Goal: Check status: Check status

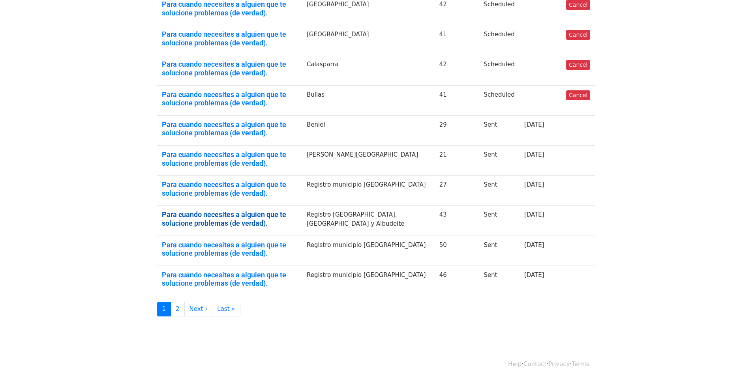
scroll to position [171, 0]
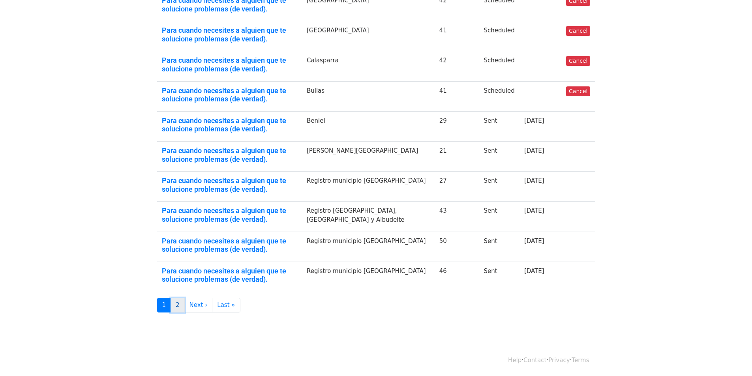
click at [175, 304] on link "2" at bounding box center [178, 305] width 14 height 15
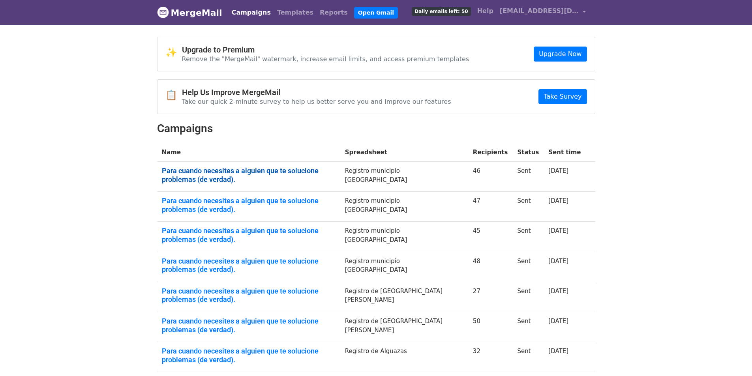
click at [255, 168] on link "Para cuando necesites a alguien que te solucione problemas (de verdad)." at bounding box center [249, 175] width 174 height 17
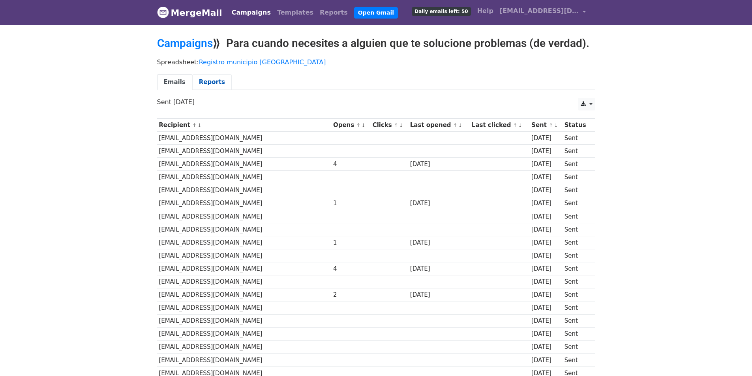
click at [207, 84] on link "Reports" at bounding box center [211, 82] width 39 height 16
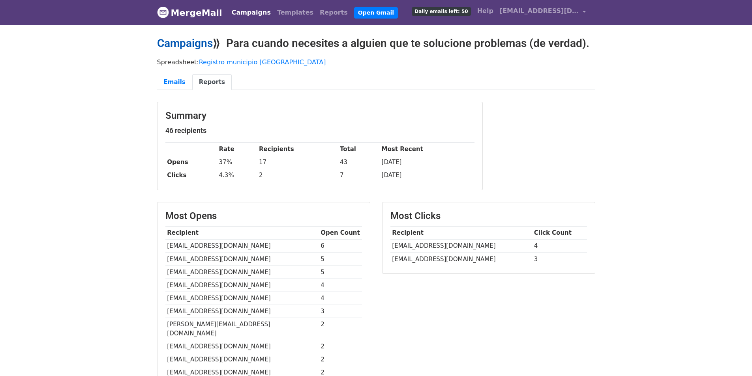
click at [171, 40] on link "Campaigns" at bounding box center [185, 43] width 56 height 13
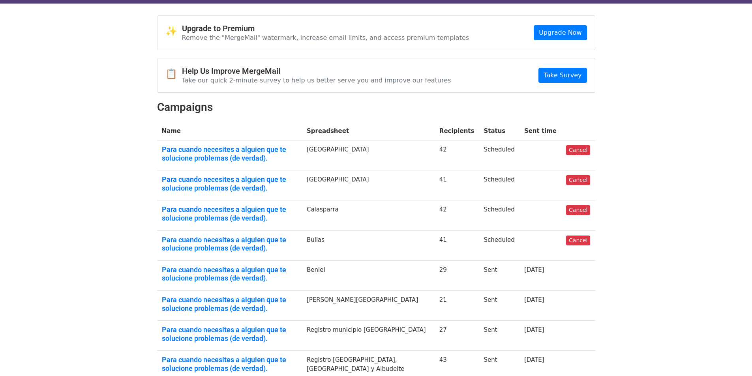
scroll to position [39, 0]
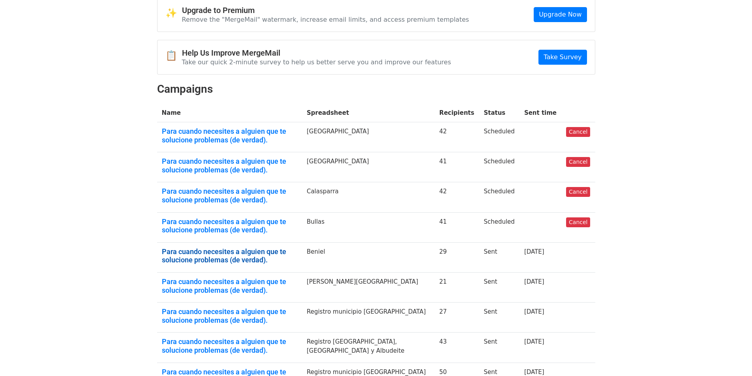
click at [257, 253] on link "Para cuando necesites a alguien que te solucione problemas (de verdad)." at bounding box center [229, 256] width 135 height 17
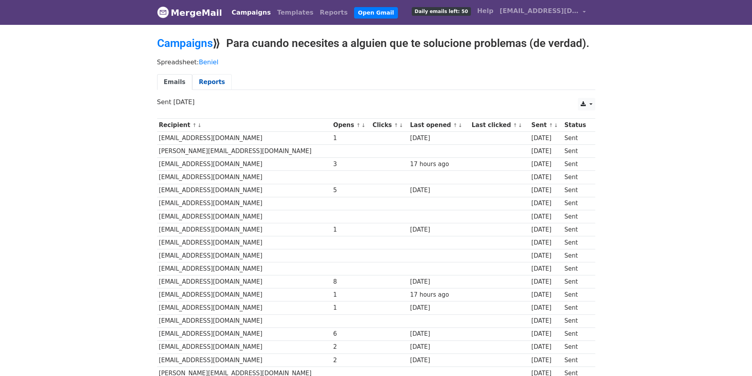
click at [208, 87] on link "Reports" at bounding box center [211, 82] width 39 height 16
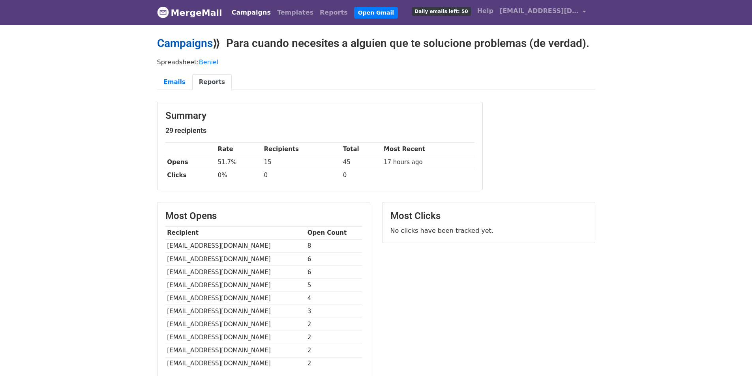
click at [175, 40] on link "Campaigns" at bounding box center [185, 43] width 56 height 13
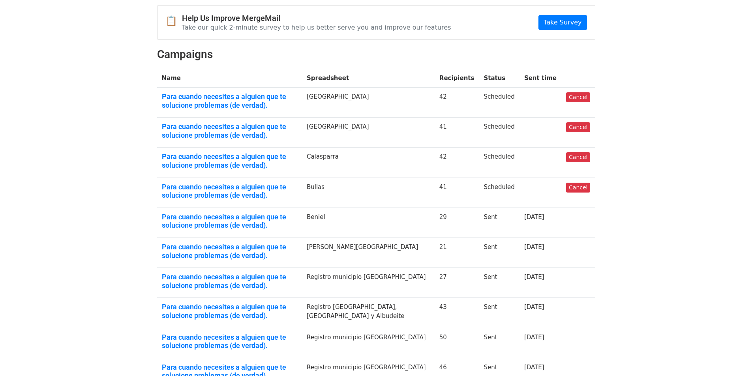
scroll to position [79, 0]
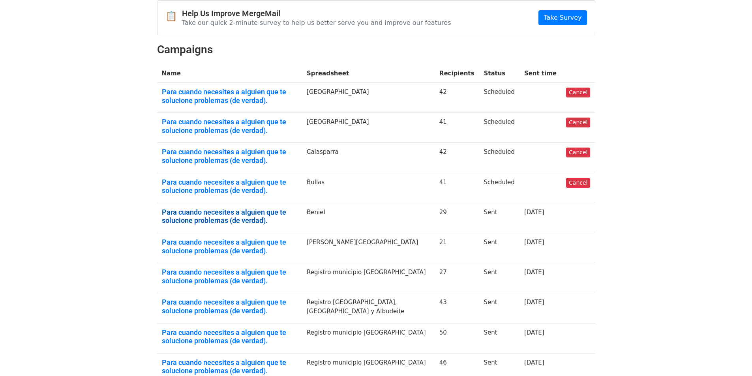
click at [253, 214] on link "Para cuando necesites a alguien que te solucione problemas (de verdad)." at bounding box center [229, 216] width 135 height 17
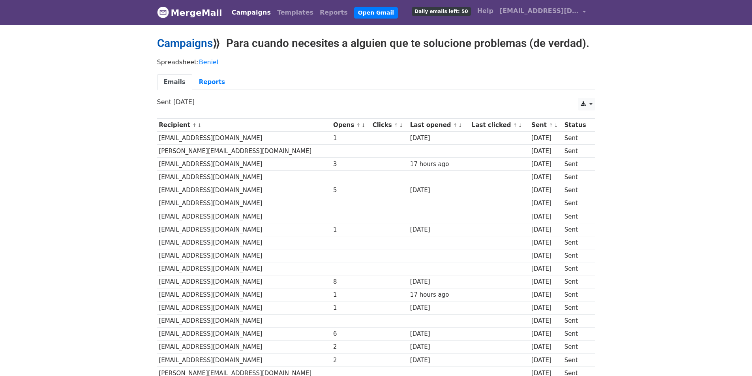
click at [178, 41] on link "Campaigns" at bounding box center [185, 43] width 56 height 13
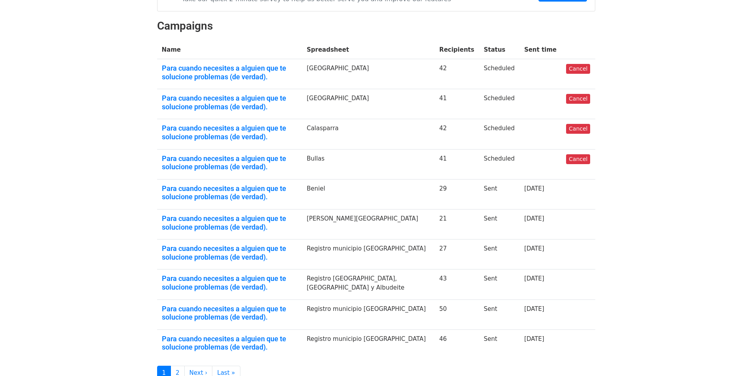
scroll to position [118, 0]
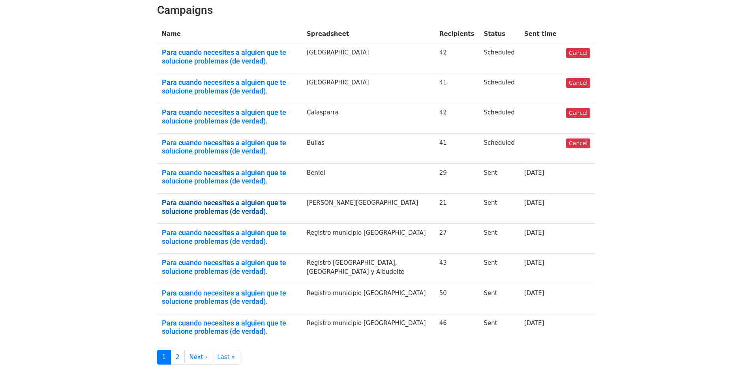
click at [239, 203] on link "Para cuando necesites a alguien que te solucione problemas (de verdad)." at bounding box center [229, 207] width 135 height 17
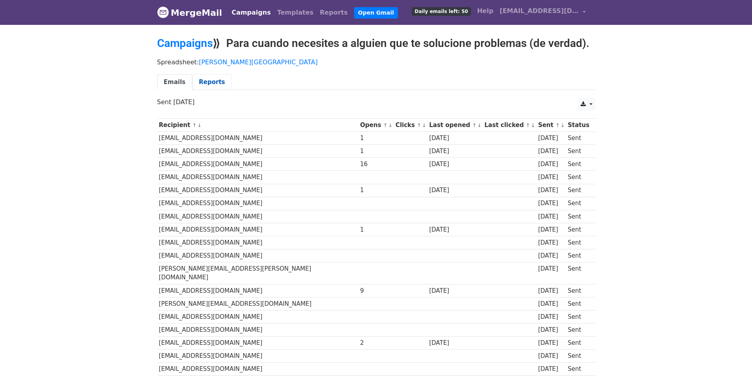
click at [200, 76] on link "Reports" at bounding box center [211, 82] width 39 height 16
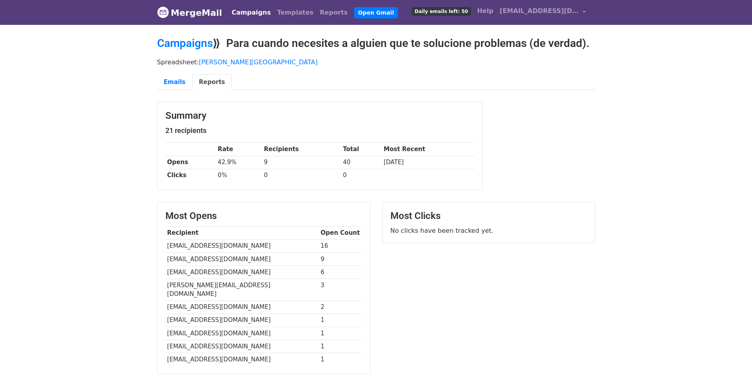
scroll to position [114, 0]
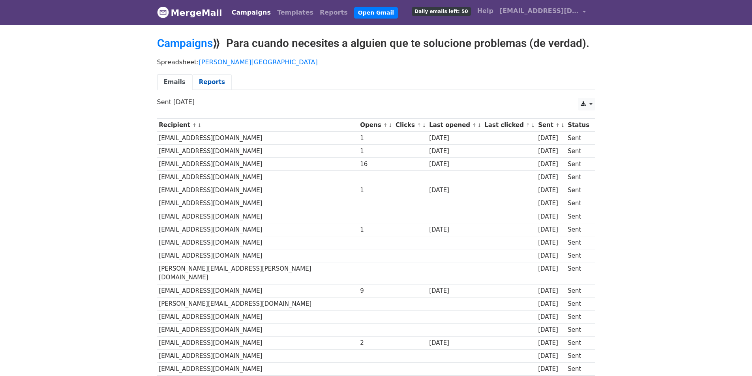
click at [195, 81] on link "Reports" at bounding box center [211, 82] width 39 height 16
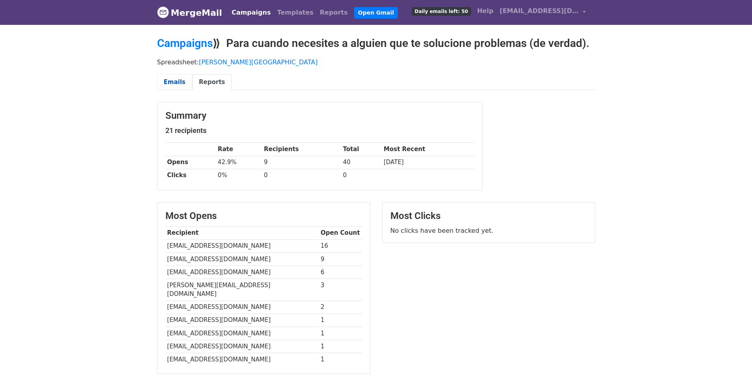
click at [175, 79] on link "Emails" at bounding box center [174, 82] width 35 height 16
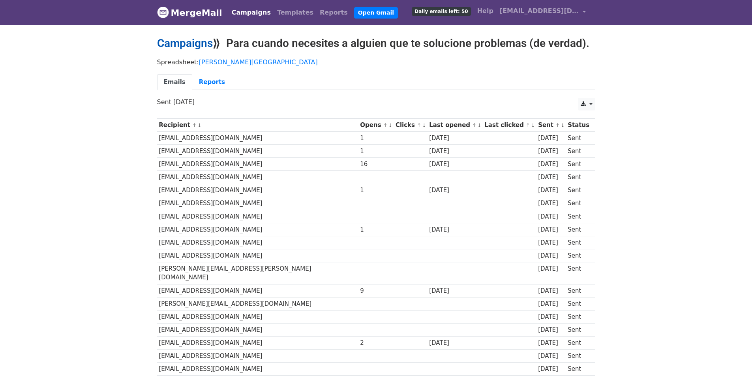
click at [168, 42] on link "Campaigns" at bounding box center [185, 43] width 56 height 13
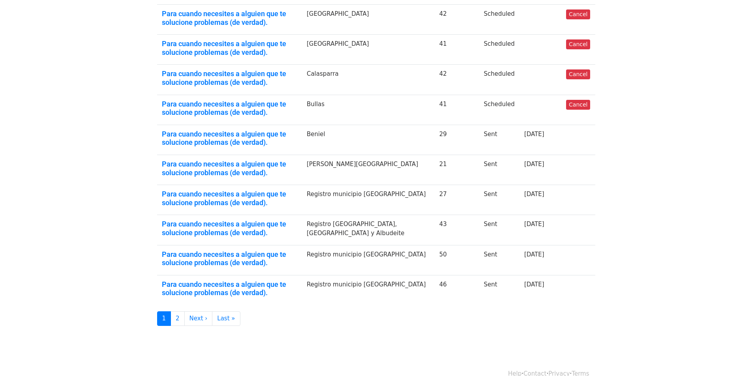
scroll to position [158, 0]
click at [256, 191] on link "Para cuando necesites a alguien que te solucione problemas (de verdad)." at bounding box center [229, 197] width 135 height 17
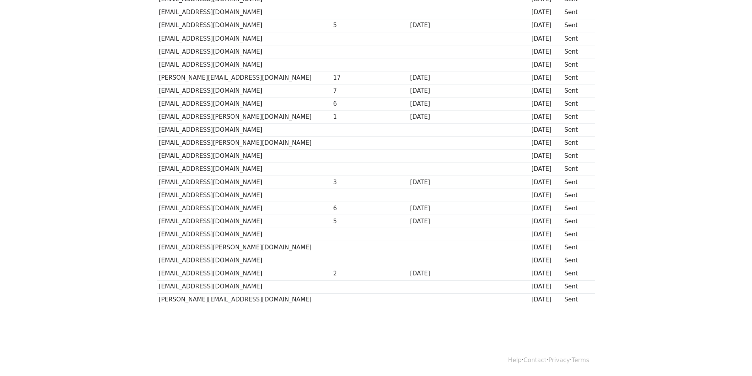
scroll to position [60, 0]
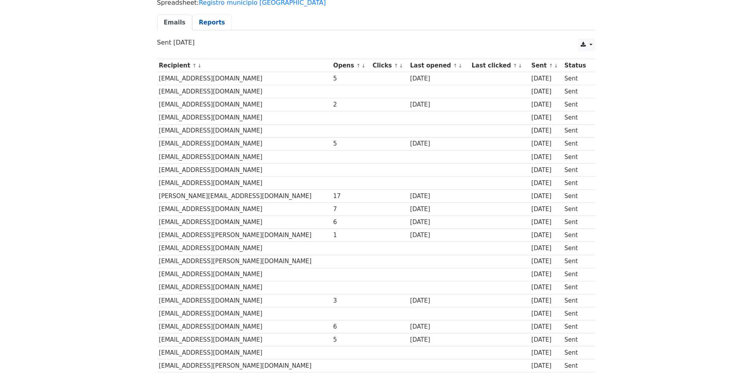
click at [214, 21] on link "Reports" at bounding box center [211, 23] width 39 height 16
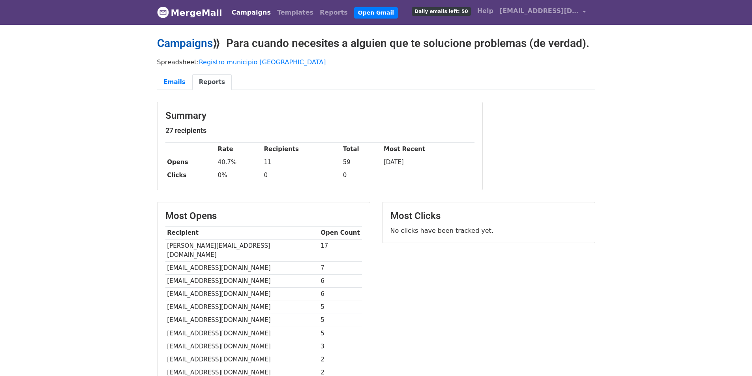
click at [173, 47] on link "Campaigns" at bounding box center [185, 43] width 56 height 13
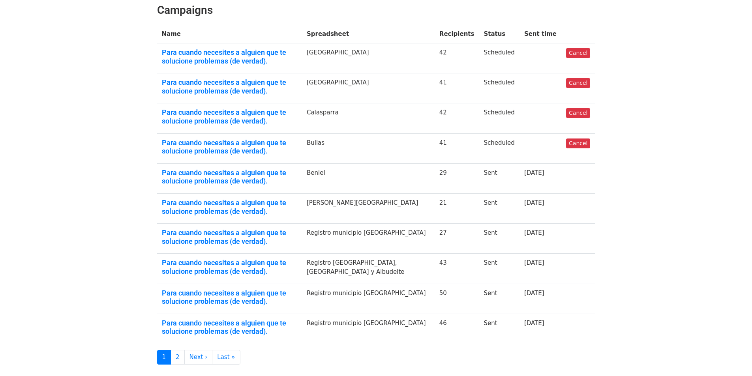
scroll to position [158, 0]
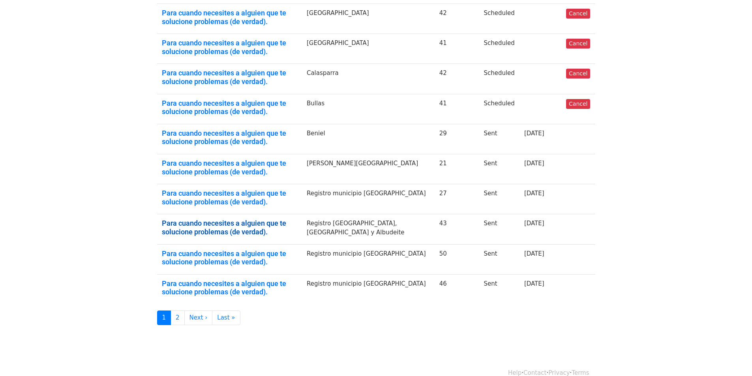
click at [271, 224] on link "Para cuando necesites a alguien que te solucione problemas (de verdad)." at bounding box center [229, 227] width 135 height 17
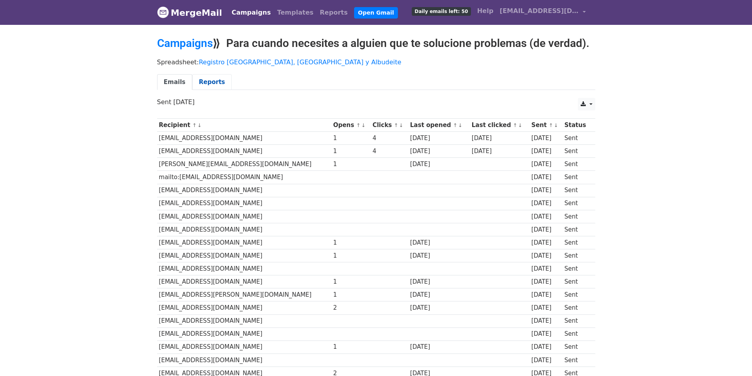
click at [213, 78] on link "Reports" at bounding box center [211, 82] width 39 height 16
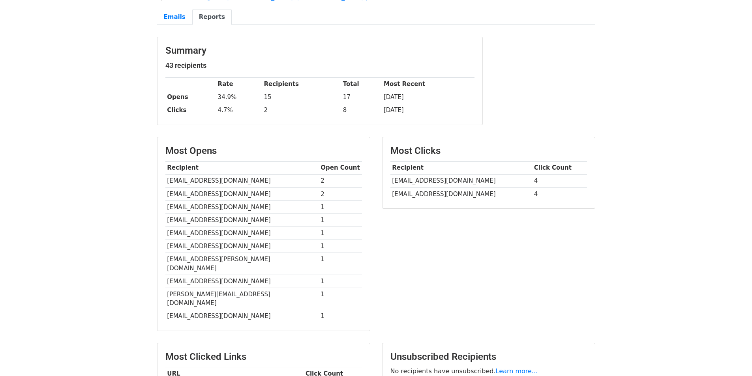
scroll to position [39, 0]
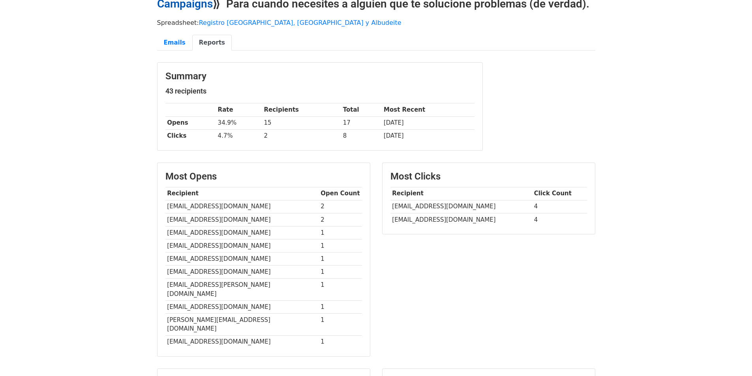
click at [170, 7] on link "Campaigns" at bounding box center [185, 3] width 56 height 13
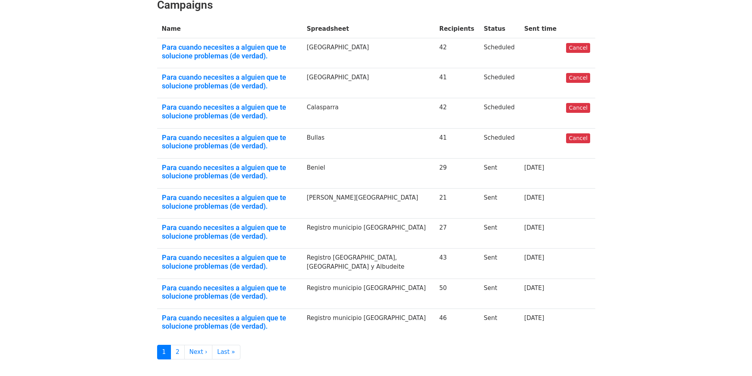
scroll to position [171, 0]
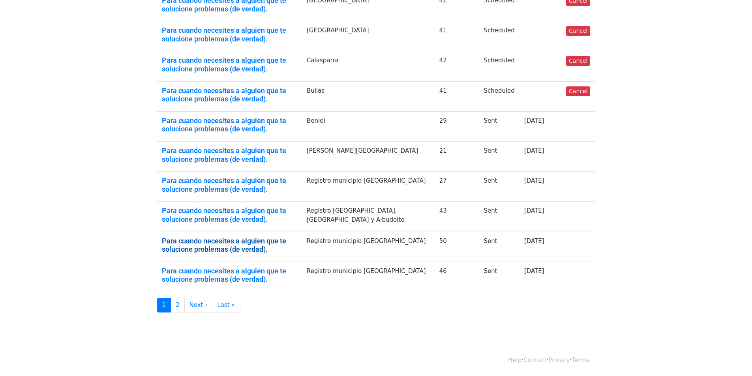
click at [297, 239] on link "Para cuando necesites a alguien que te solucione problemas (de verdad)." at bounding box center [229, 245] width 135 height 17
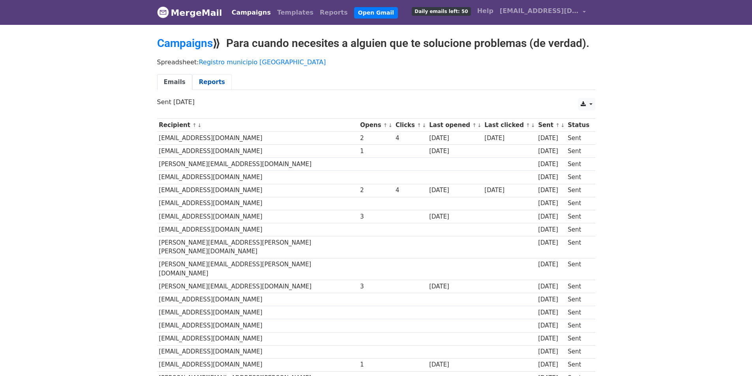
click at [212, 83] on link "Reports" at bounding box center [211, 82] width 39 height 16
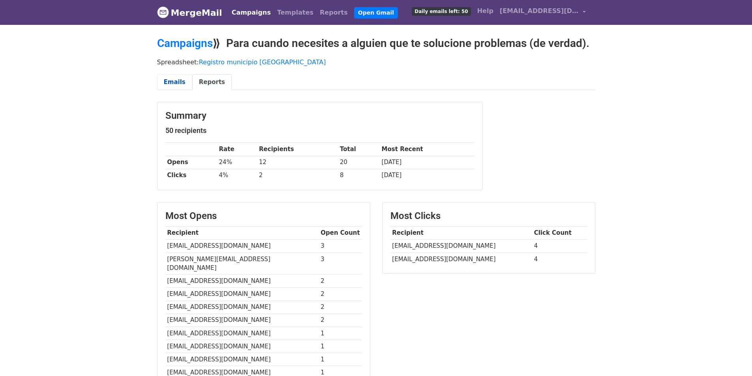
click at [178, 77] on link "Emails" at bounding box center [174, 82] width 35 height 16
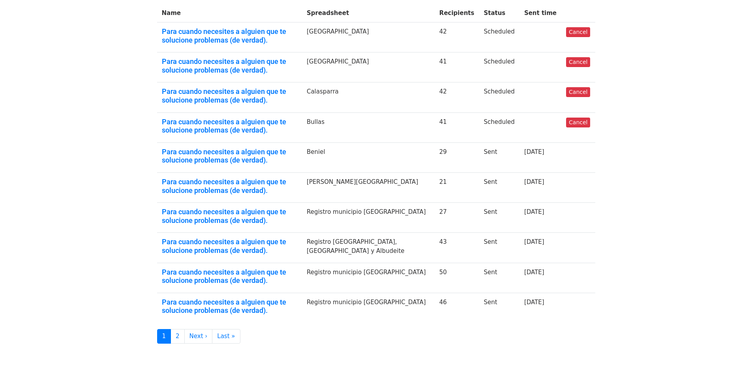
scroll to position [158, 0]
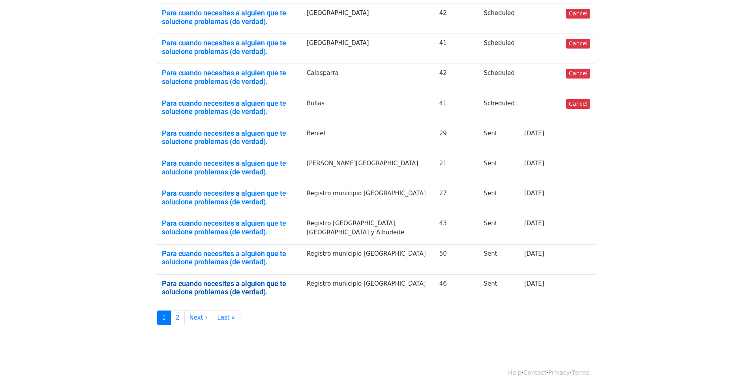
click at [293, 283] on link "Para cuando necesites a alguien que te solucione problemas (de verdad)." at bounding box center [229, 288] width 135 height 17
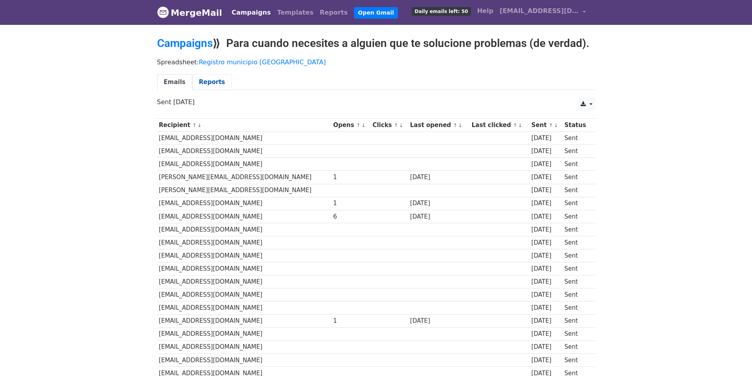
click at [213, 81] on link "Reports" at bounding box center [211, 82] width 39 height 16
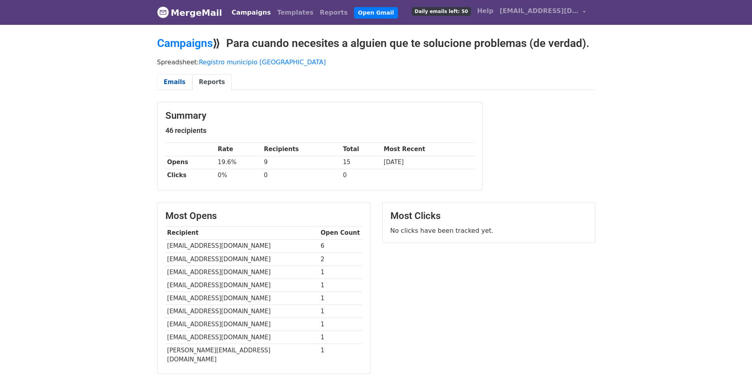
click at [173, 78] on link "Emails" at bounding box center [174, 82] width 35 height 16
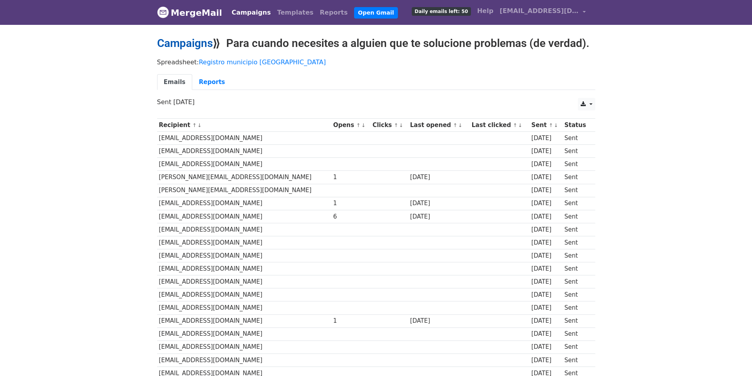
click at [174, 45] on link "Campaigns" at bounding box center [185, 43] width 56 height 13
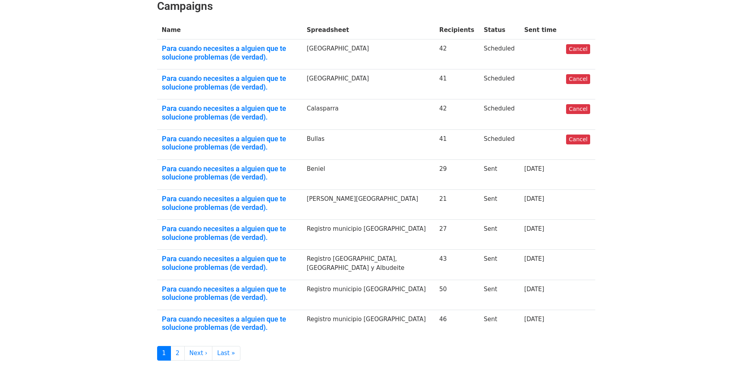
scroll to position [171, 0]
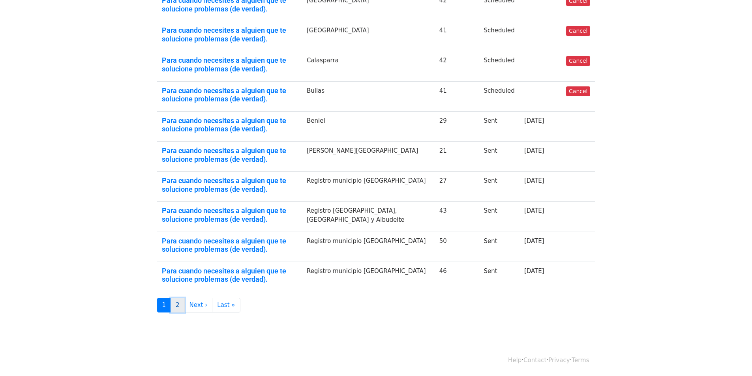
click at [177, 305] on link "2" at bounding box center [178, 305] width 14 height 15
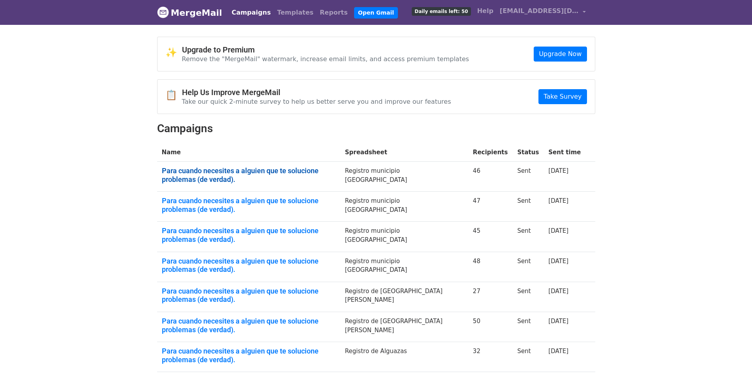
click at [313, 169] on link "Para cuando necesites a alguien que te solucione problemas (de verdad)." at bounding box center [249, 175] width 174 height 17
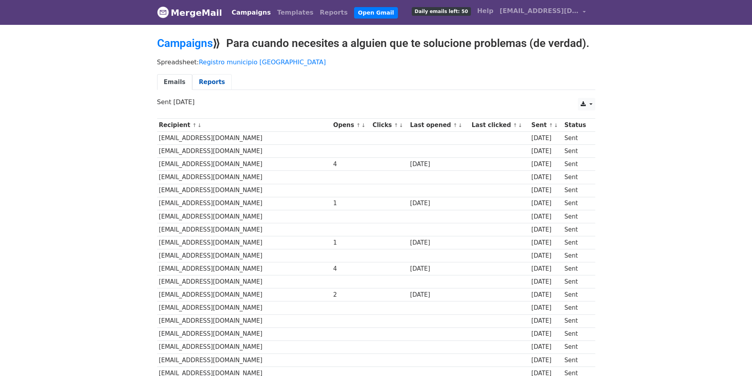
click at [211, 80] on link "Reports" at bounding box center [211, 82] width 39 height 16
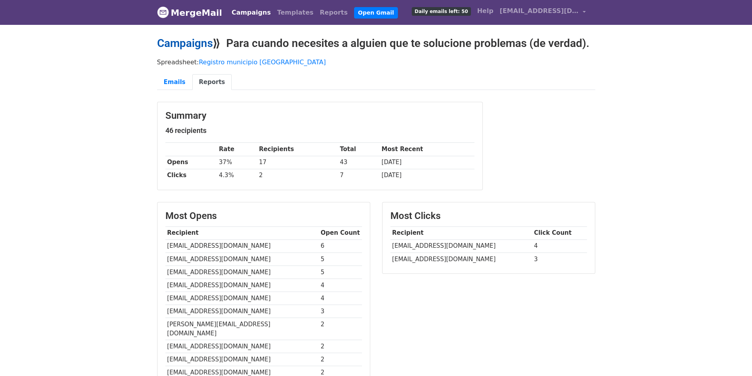
click at [194, 44] on link "Campaigns" at bounding box center [185, 43] width 56 height 13
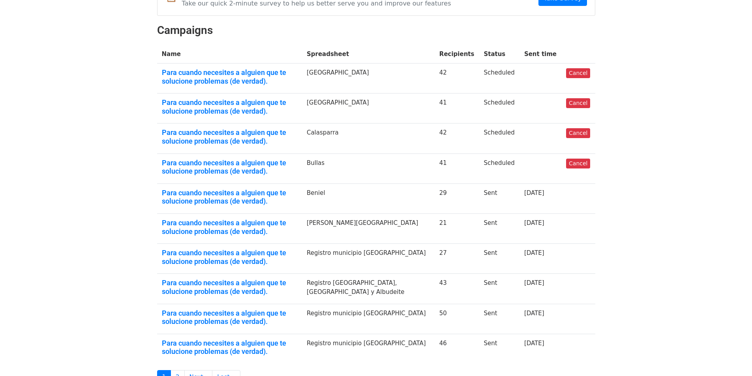
scroll to position [158, 0]
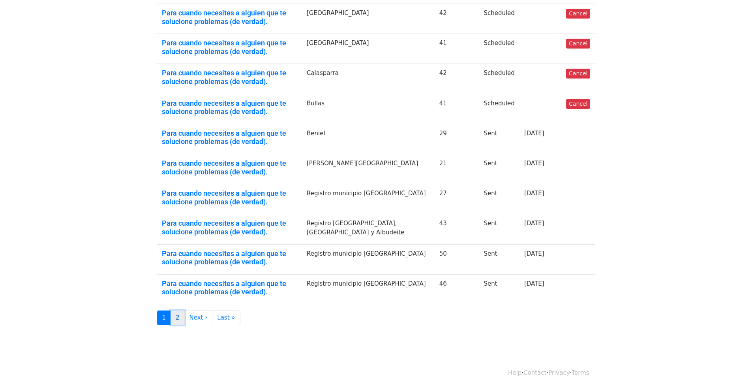
click at [181, 319] on link "2" at bounding box center [178, 318] width 14 height 15
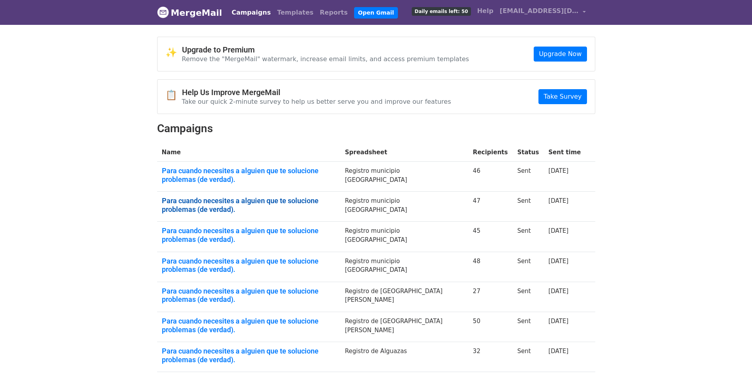
click at [278, 198] on link "Para cuando necesites a alguien que te solucione problemas (de verdad)." at bounding box center [249, 205] width 174 height 17
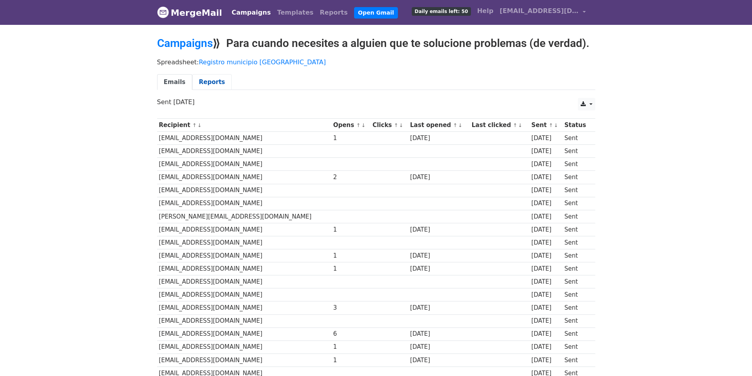
click at [208, 77] on link "Reports" at bounding box center [211, 82] width 39 height 16
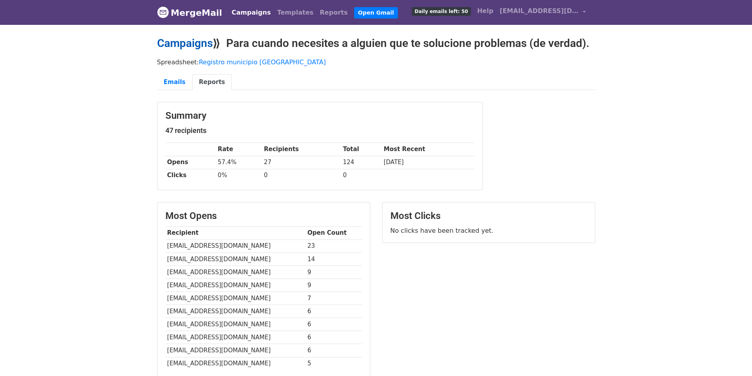
click at [193, 39] on link "Campaigns" at bounding box center [185, 43] width 56 height 13
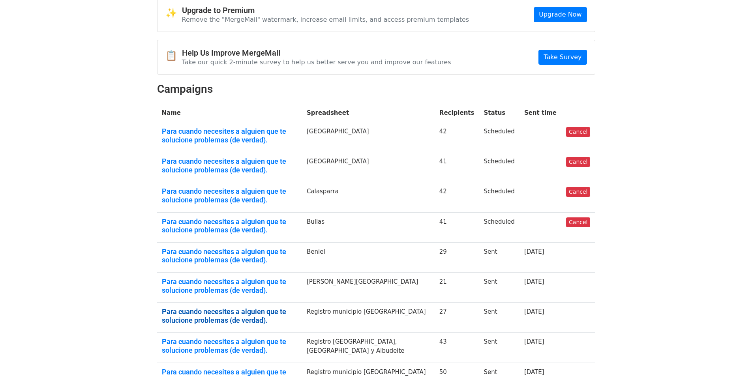
scroll to position [118, 0]
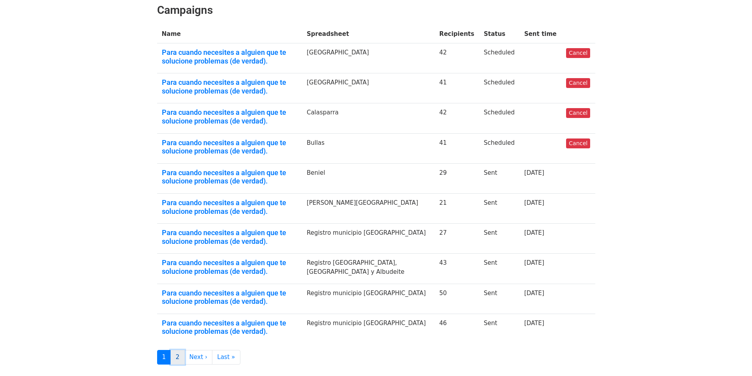
click at [175, 360] on link "2" at bounding box center [178, 357] width 14 height 15
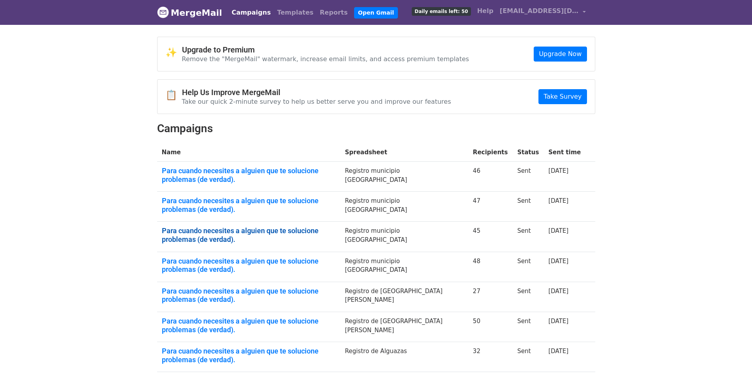
click at [256, 229] on link "Para cuando necesites a alguien que te solucione problemas (de verdad)." at bounding box center [249, 235] width 174 height 17
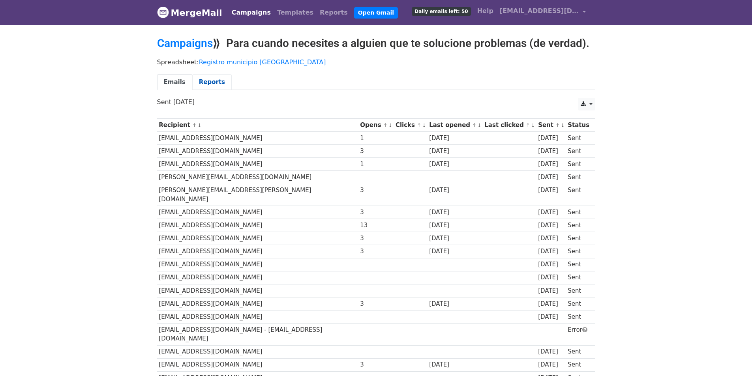
click at [204, 79] on link "Reports" at bounding box center [211, 82] width 39 height 16
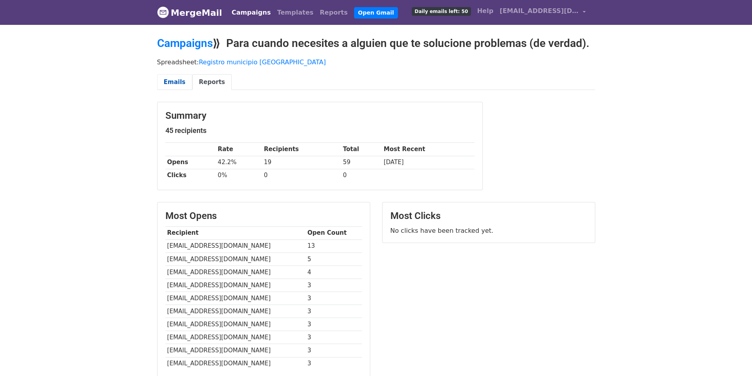
click at [166, 83] on link "Emails" at bounding box center [174, 82] width 35 height 16
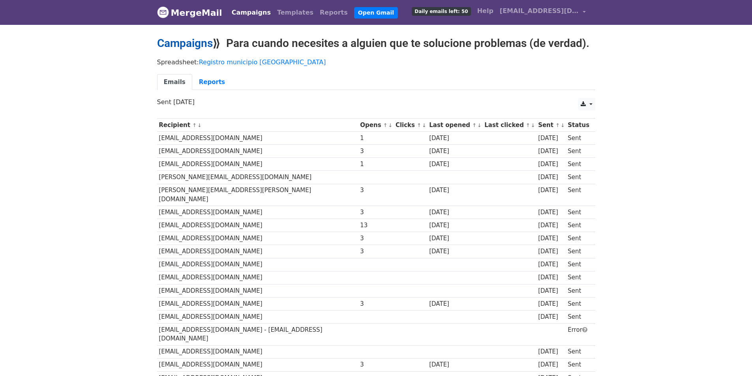
click at [184, 40] on link "Campaigns" at bounding box center [185, 43] width 56 height 13
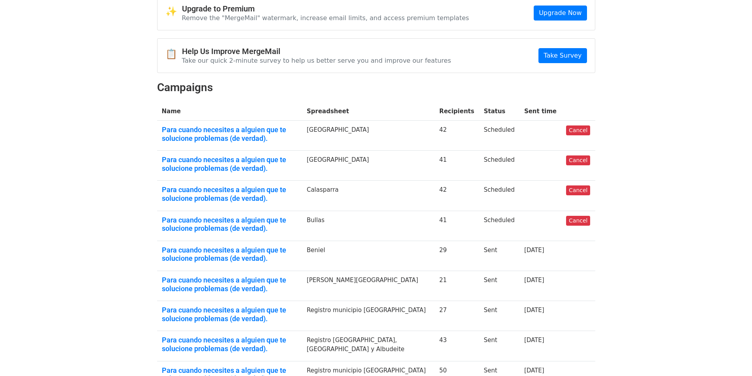
scroll to position [171, 0]
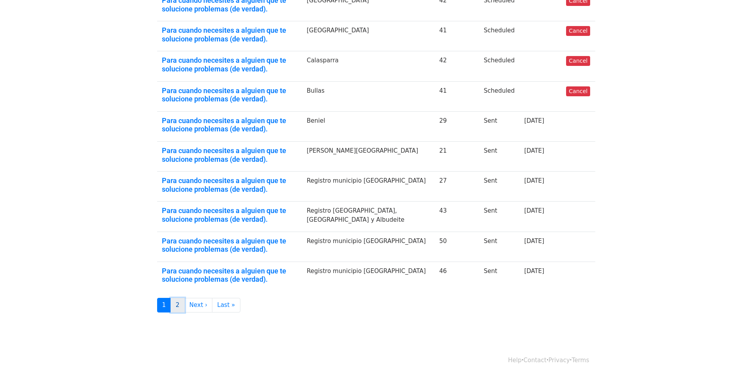
click at [174, 303] on link "2" at bounding box center [178, 305] width 14 height 15
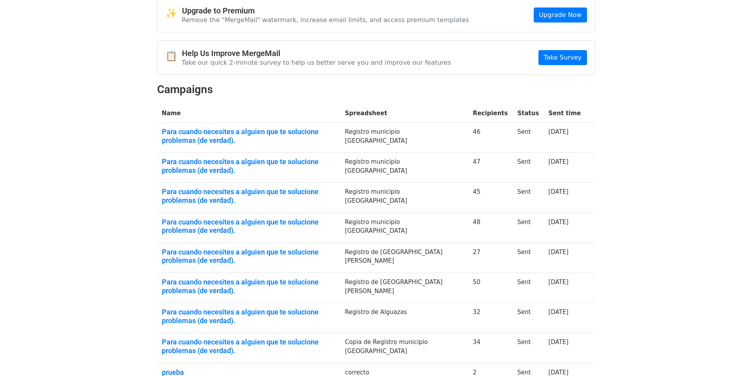
scroll to position [39, 0]
click at [336, 221] on link "Para cuando necesites a alguien que te solucione problemas (de verdad)." at bounding box center [249, 226] width 174 height 17
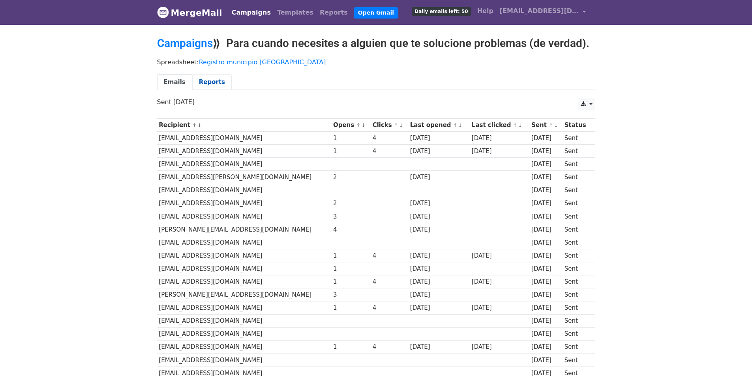
click at [213, 76] on link "Reports" at bounding box center [211, 82] width 39 height 16
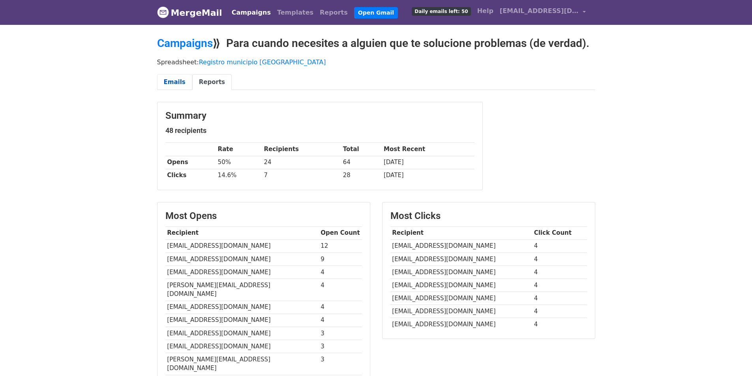
click at [165, 79] on link "Emails" at bounding box center [174, 82] width 35 height 16
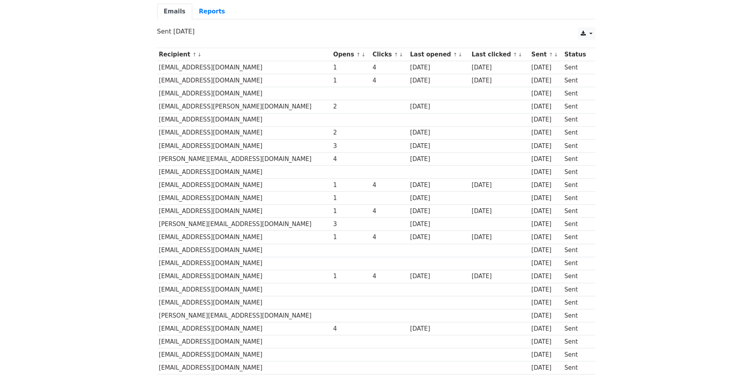
scroll to position [18, 0]
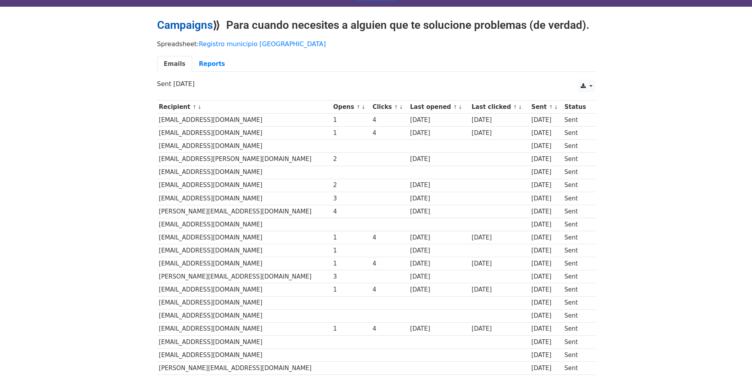
click at [171, 29] on link "Campaigns" at bounding box center [185, 25] width 56 height 13
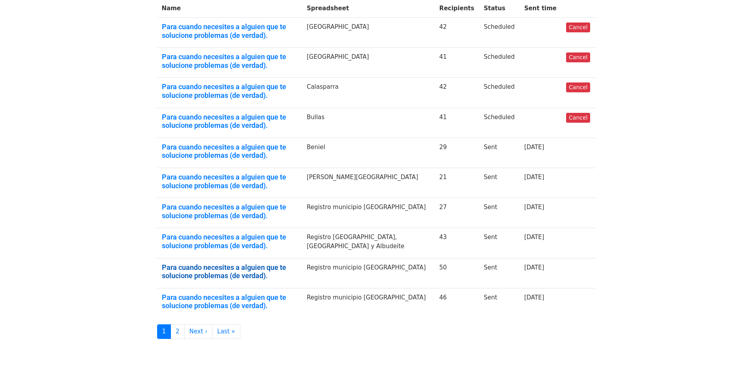
scroll to position [171, 0]
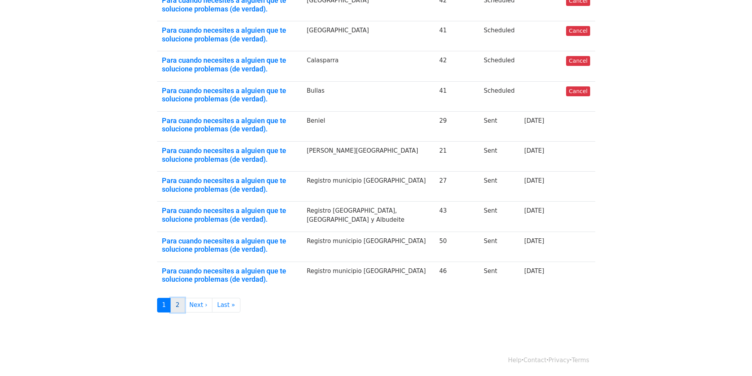
click at [174, 306] on link "2" at bounding box center [178, 305] width 14 height 15
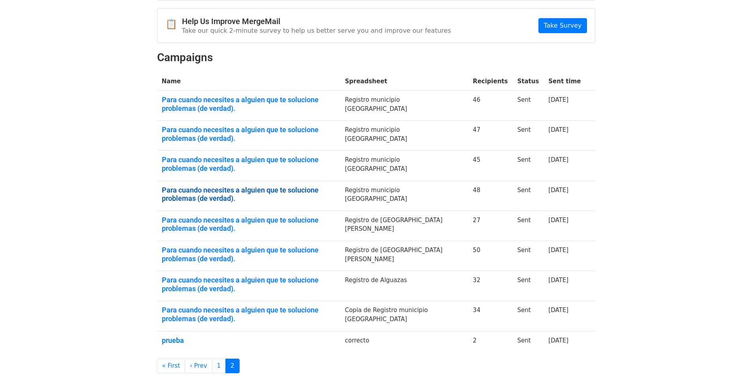
scroll to position [79, 0]
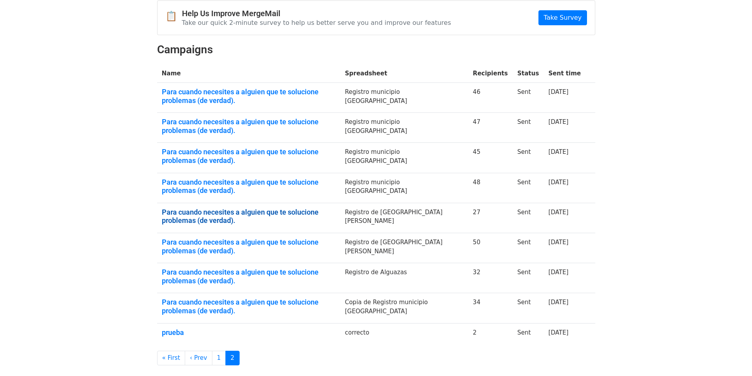
click at [269, 211] on link "Para cuando necesites a alguien que te solucione problemas (de verdad)." at bounding box center [249, 216] width 174 height 17
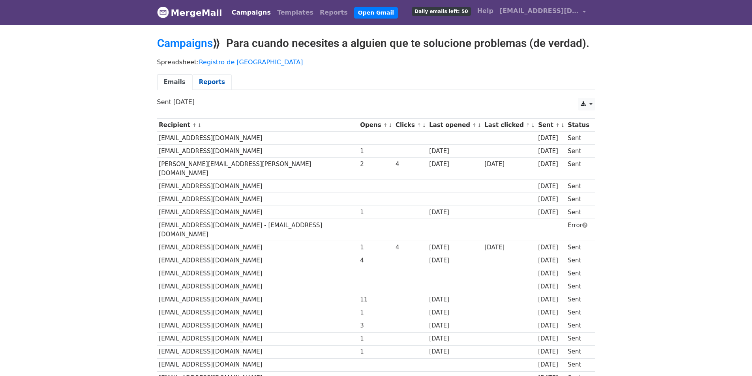
click at [206, 78] on link "Reports" at bounding box center [211, 82] width 39 height 16
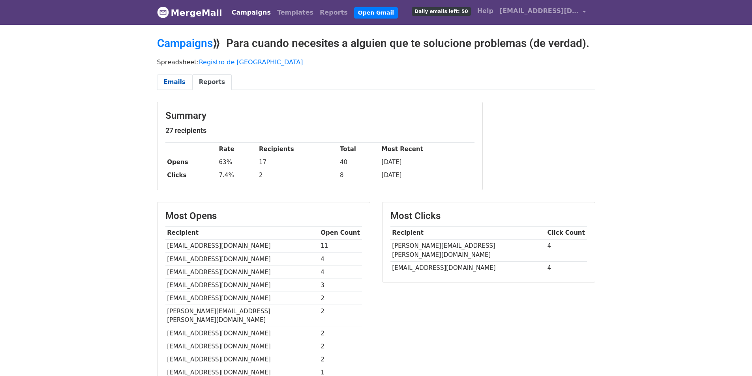
click at [173, 84] on link "Emails" at bounding box center [174, 82] width 35 height 16
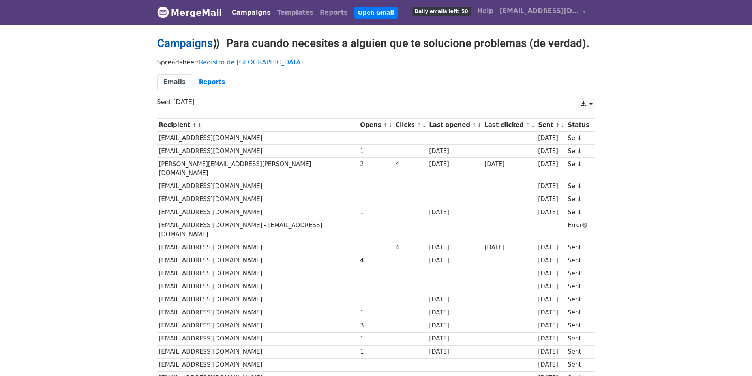
click at [191, 41] on link "Campaigns" at bounding box center [185, 43] width 56 height 13
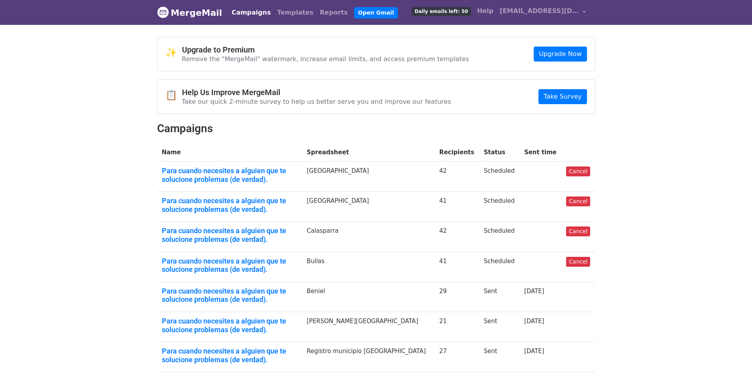
scroll to position [171, 0]
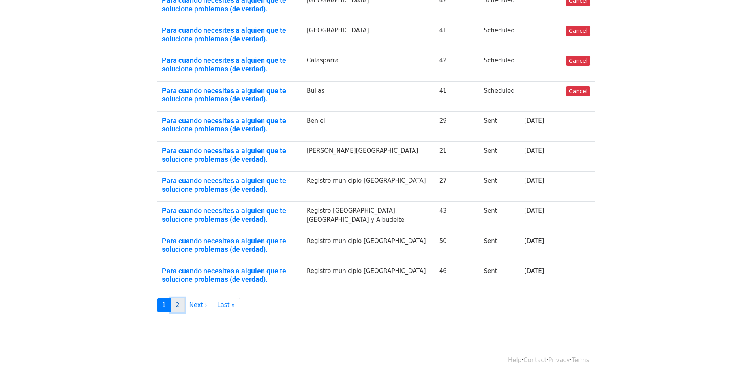
click at [176, 305] on link "2" at bounding box center [178, 305] width 14 height 15
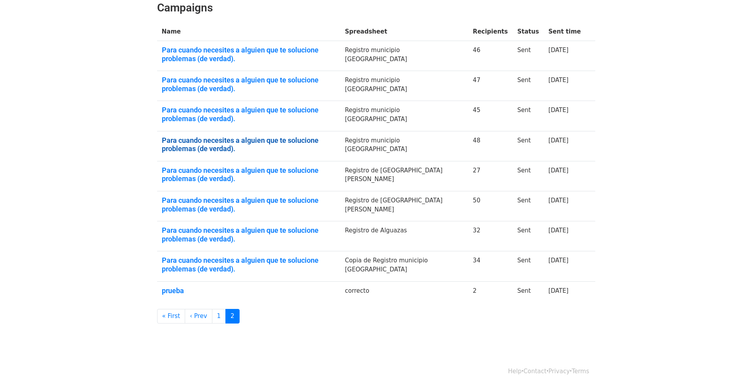
scroll to position [132, 0]
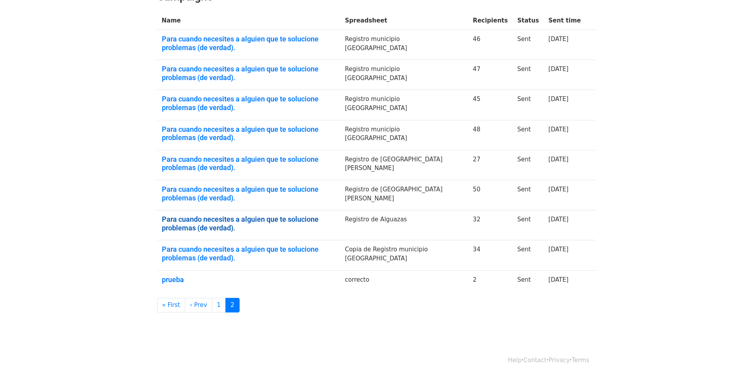
click at [336, 221] on link "Para cuando necesites a alguien que te solucione problemas (de verdad)." at bounding box center [249, 223] width 174 height 17
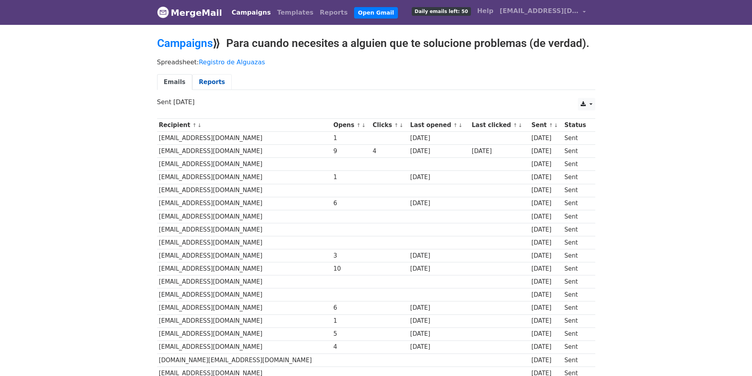
click at [206, 83] on link "Reports" at bounding box center [211, 82] width 39 height 16
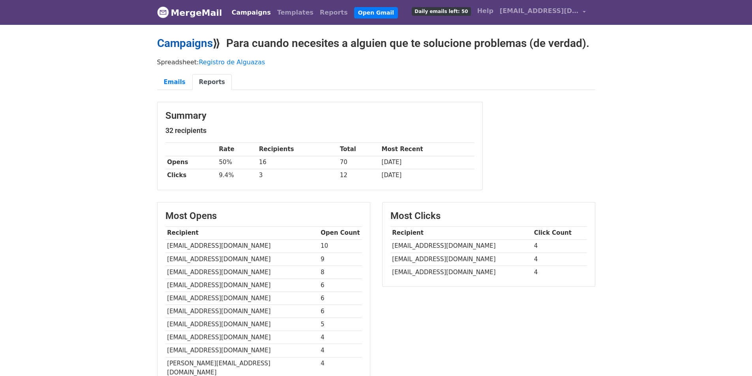
click at [203, 38] on link "Campaigns" at bounding box center [185, 43] width 56 height 13
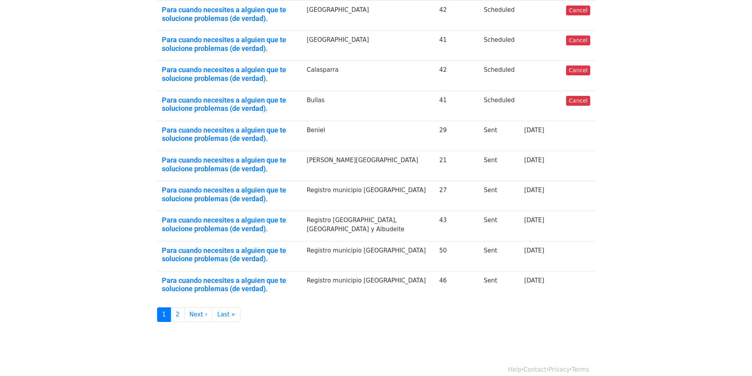
scroll to position [171, 0]
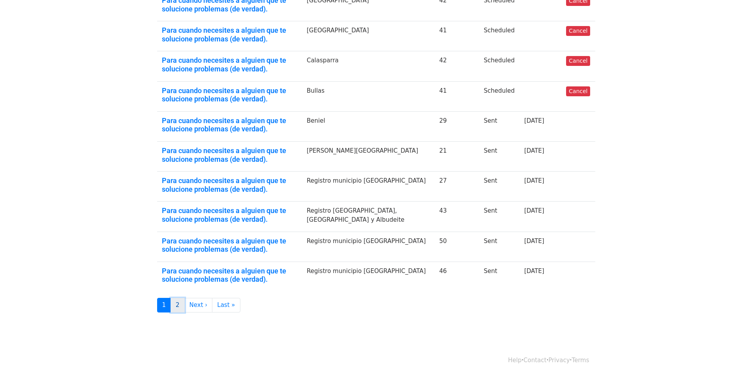
click at [179, 309] on link "2" at bounding box center [178, 305] width 14 height 15
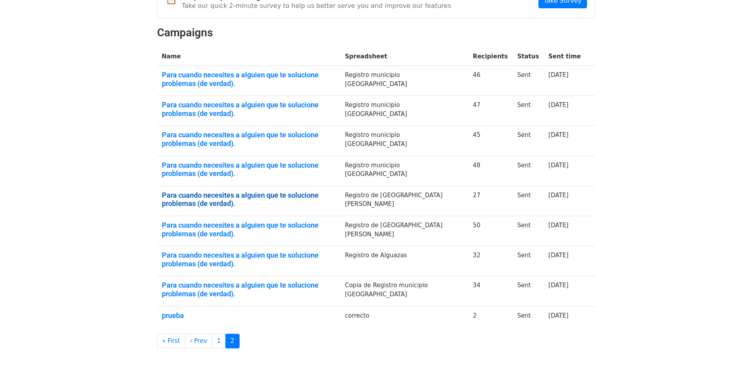
scroll to position [132, 0]
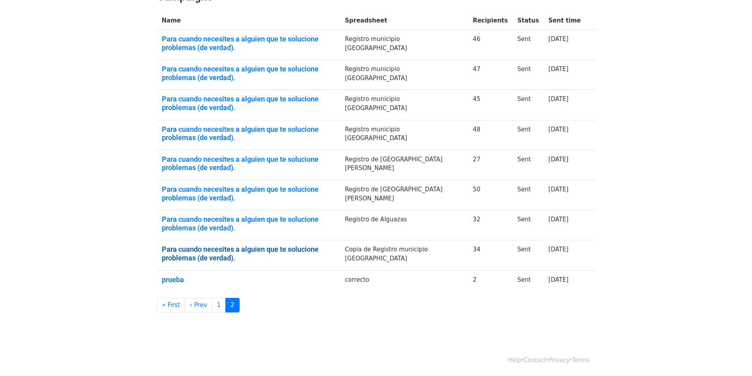
click at [336, 251] on link "Para cuando necesites a alguien que te solucione problemas (de verdad)." at bounding box center [249, 253] width 174 height 17
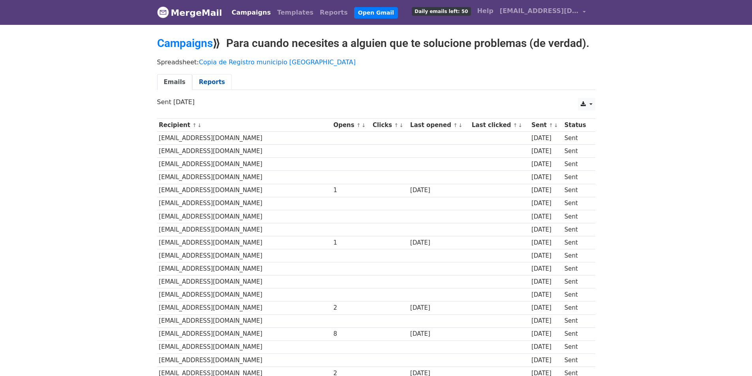
click at [212, 81] on link "Reports" at bounding box center [211, 82] width 39 height 16
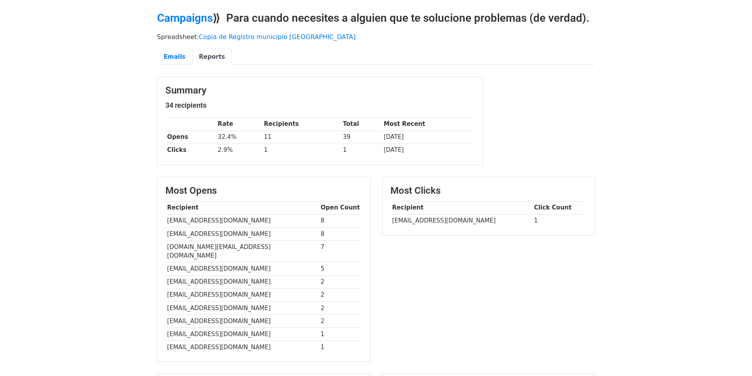
scroll to position [39, 0]
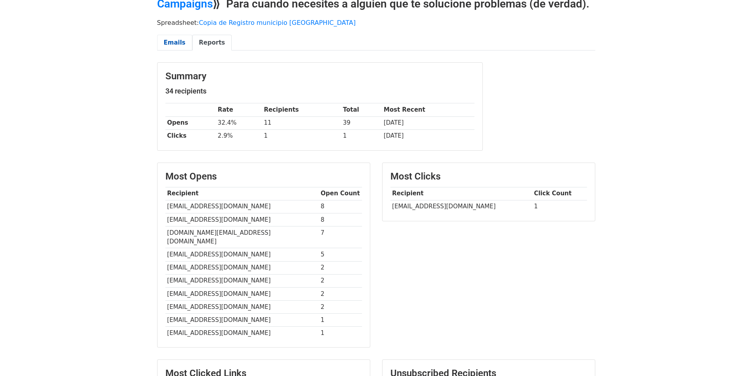
click at [178, 37] on link "Emails" at bounding box center [174, 43] width 35 height 16
